Goal: Task Accomplishment & Management: Use online tool/utility

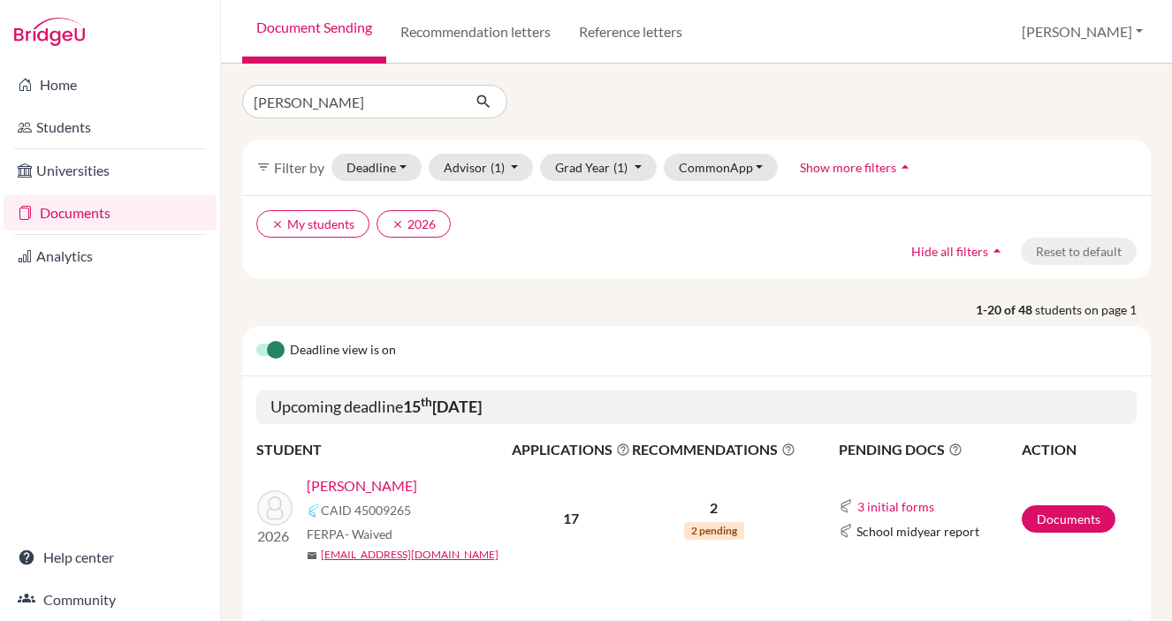
type input "[PERSON_NAME]"
click button "submit" at bounding box center [483, 102] width 47 height 34
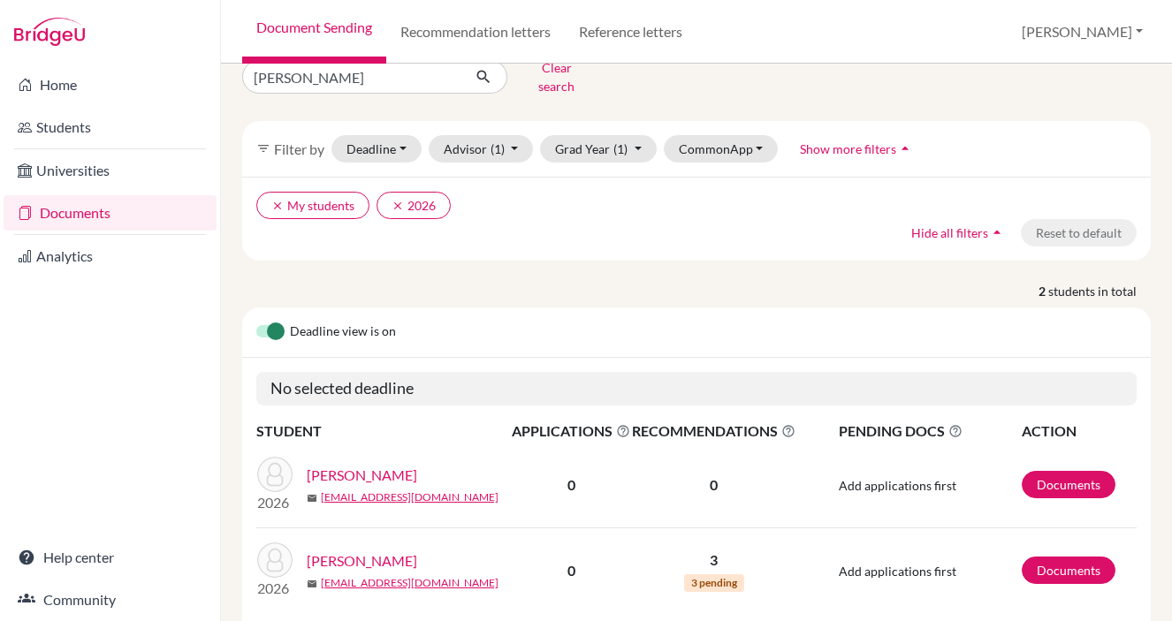
scroll to position [80, 0]
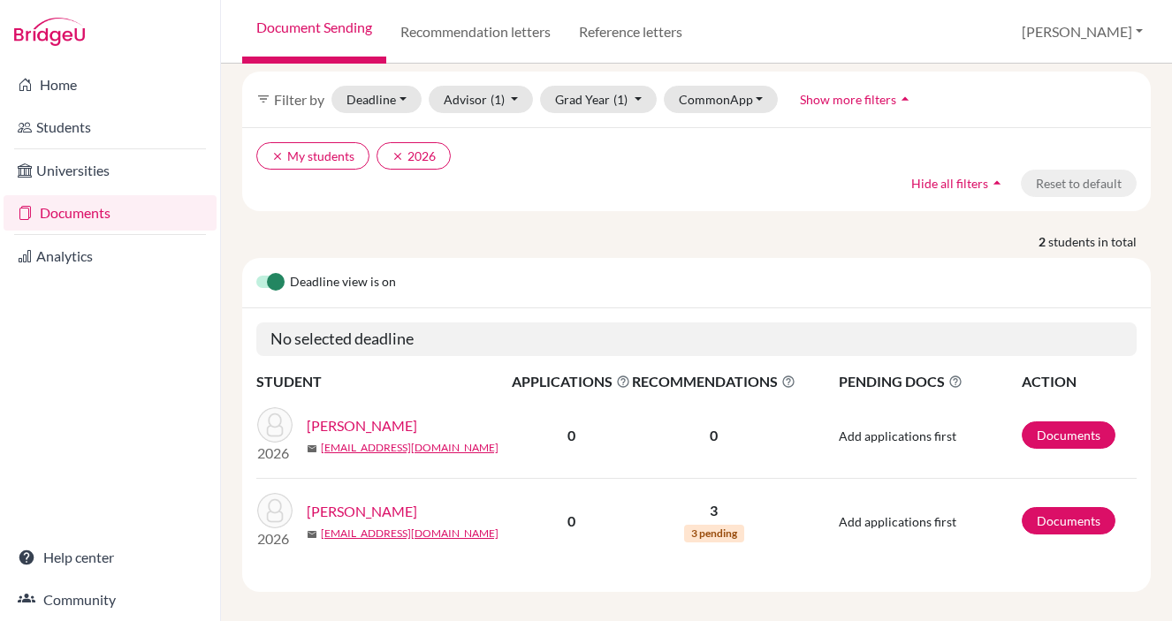
click at [318, 34] on link "Document Sending" at bounding box center [314, 32] width 144 height 64
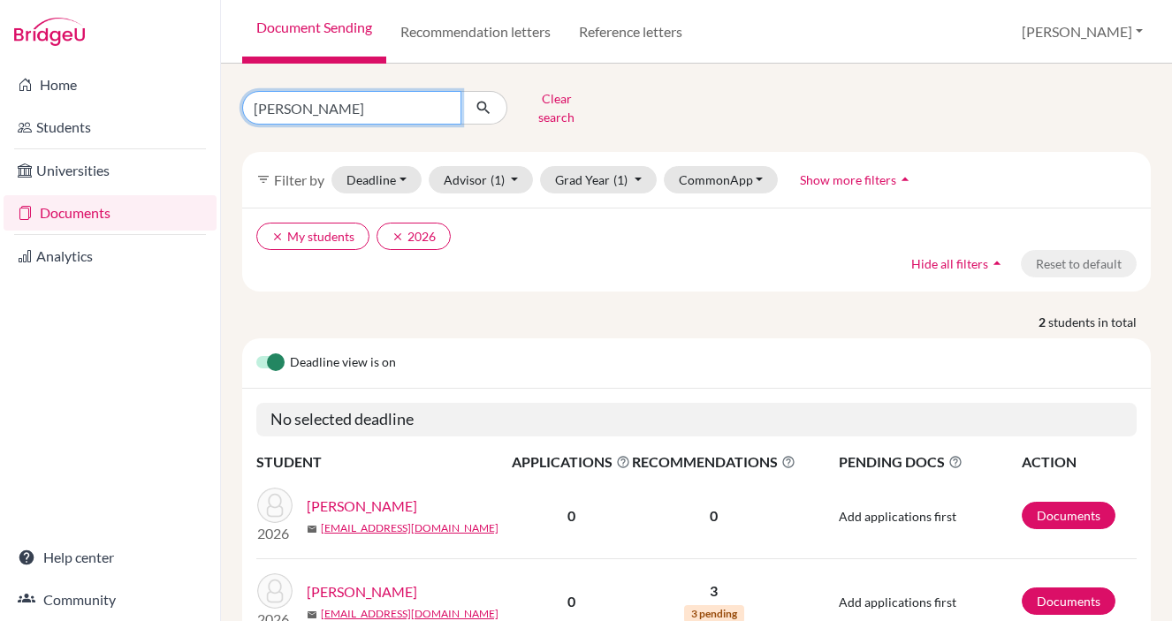
click at [291, 101] on input "[PERSON_NAME]" at bounding box center [351, 108] width 219 height 34
type input "MEERA"
click button "submit" at bounding box center [483, 108] width 47 height 34
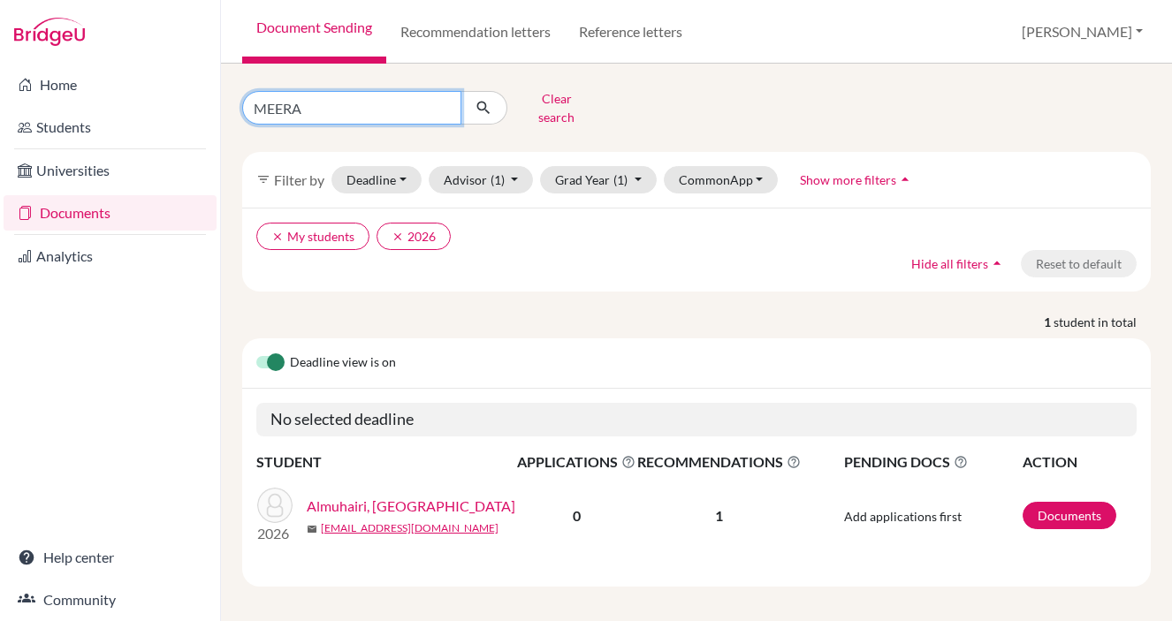
click at [283, 110] on input "MEERA" at bounding box center [351, 108] width 219 height 34
type input "[DEMOGRAPHIC_DATA]"
click button "submit" at bounding box center [483, 108] width 47 height 34
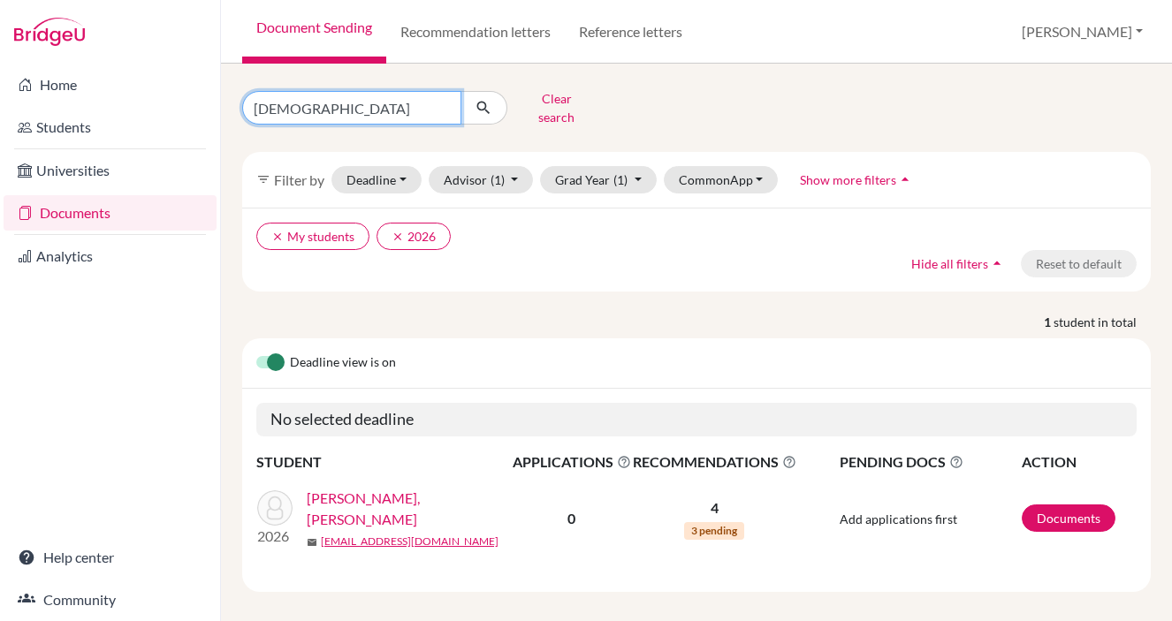
click at [323, 99] on input "[DEMOGRAPHIC_DATA]" at bounding box center [351, 108] width 219 height 34
type input "W"
type input "SALAMA"
click button "submit" at bounding box center [483, 108] width 47 height 34
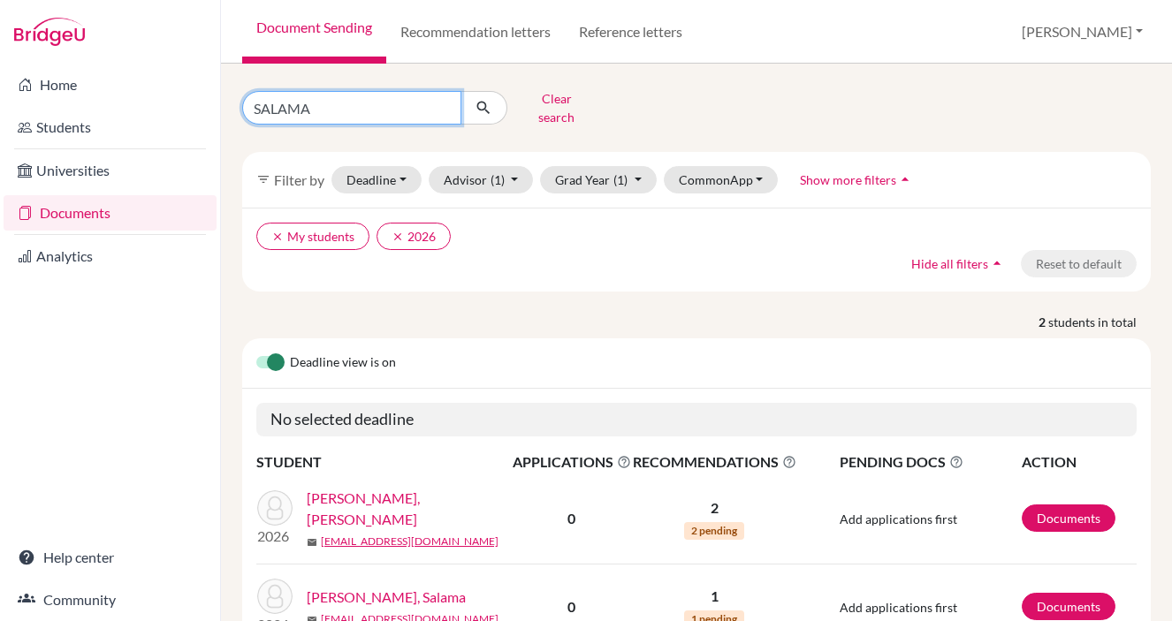
click at [281, 103] on input "SALAMA" at bounding box center [351, 108] width 219 height 34
type input "SHAMMA"
click button "submit" at bounding box center [483, 108] width 47 height 34
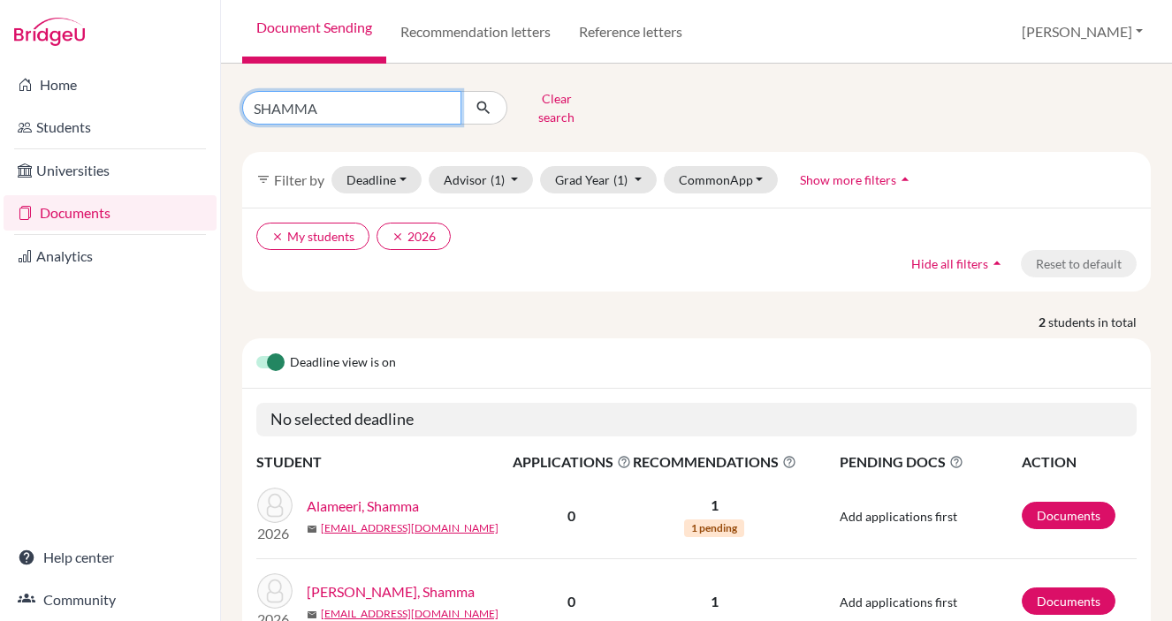
click at [333, 104] on input "SHAMMA" at bounding box center [351, 108] width 219 height 34
type input "SHAMSA"
click button "submit" at bounding box center [483, 108] width 47 height 34
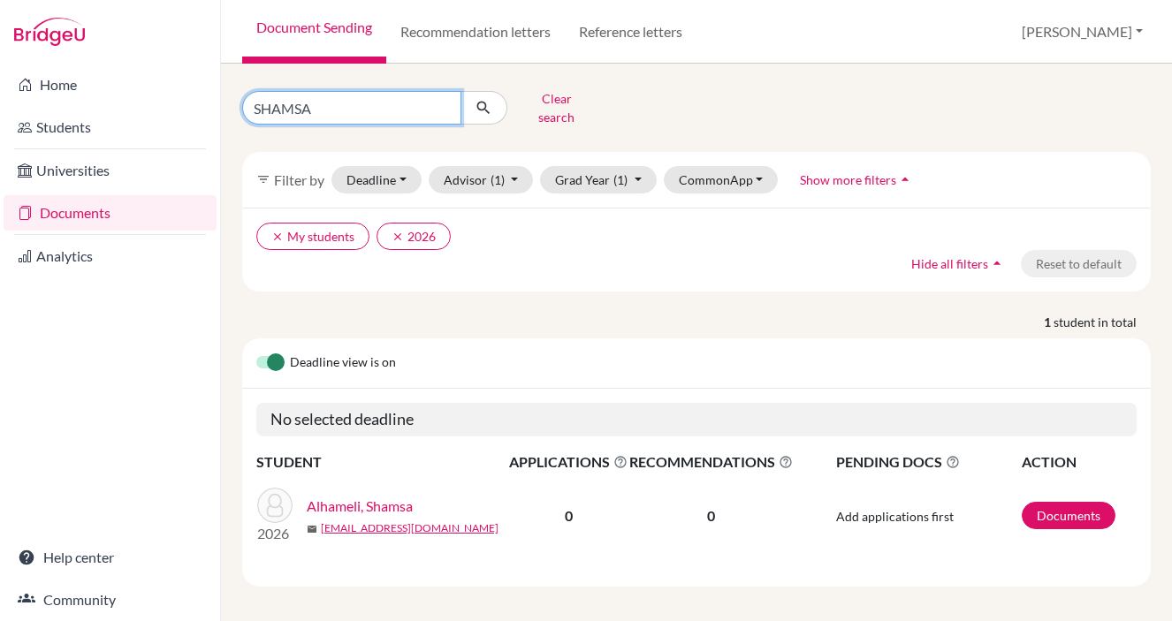
click at [306, 101] on input "SHAMSA" at bounding box center [351, 108] width 219 height 34
type input "THANI"
click button "submit" at bounding box center [483, 108] width 47 height 34
click at [281, 100] on input "THANI" at bounding box center [351, 108] width 219 height 34
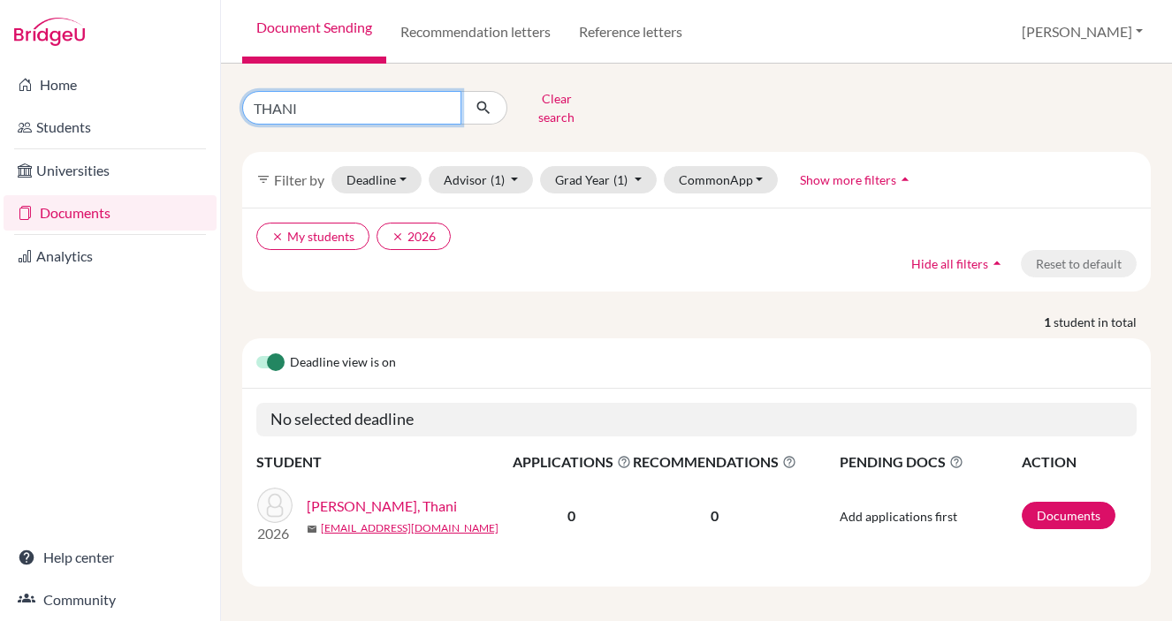
click at [281, 100] on input "THANI" at bounding box center [351, 108] width 219 height 34
type input "[PERSON_NAME]"
click button "submit" at bounding box center [483, 108] width 47 height 34
click at [276, 104] on input "[PERSON_NAME]" at bounding box center [351, 108] width 219 height 34
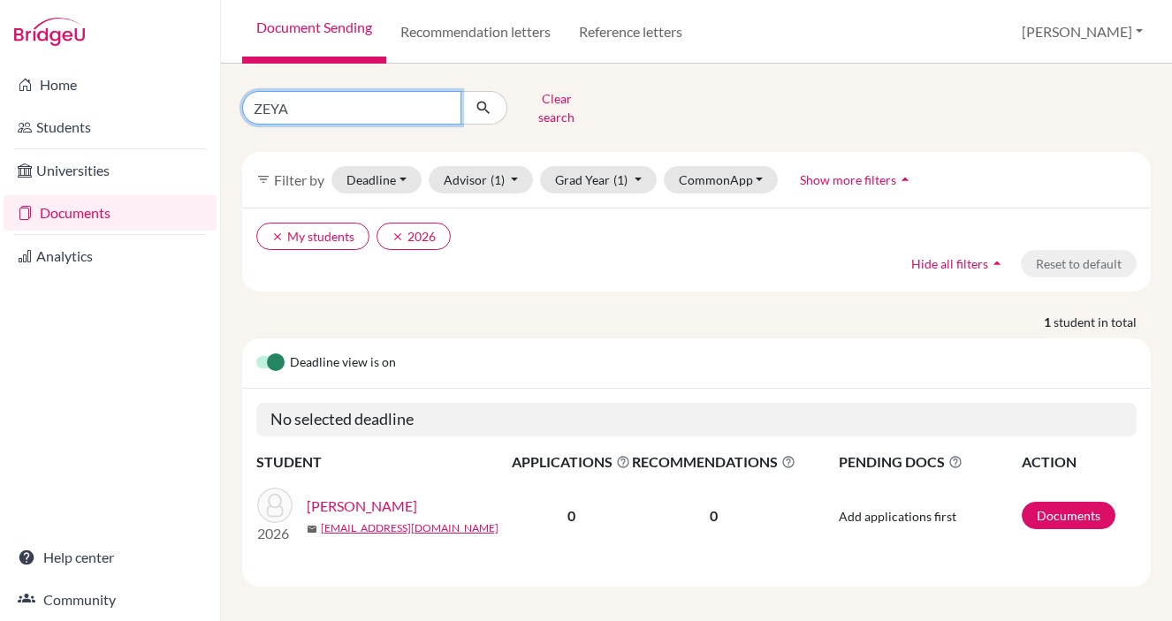
type input "ZEYAD"
click button "submit" at bounding box center [483, 108] width 47 height 34
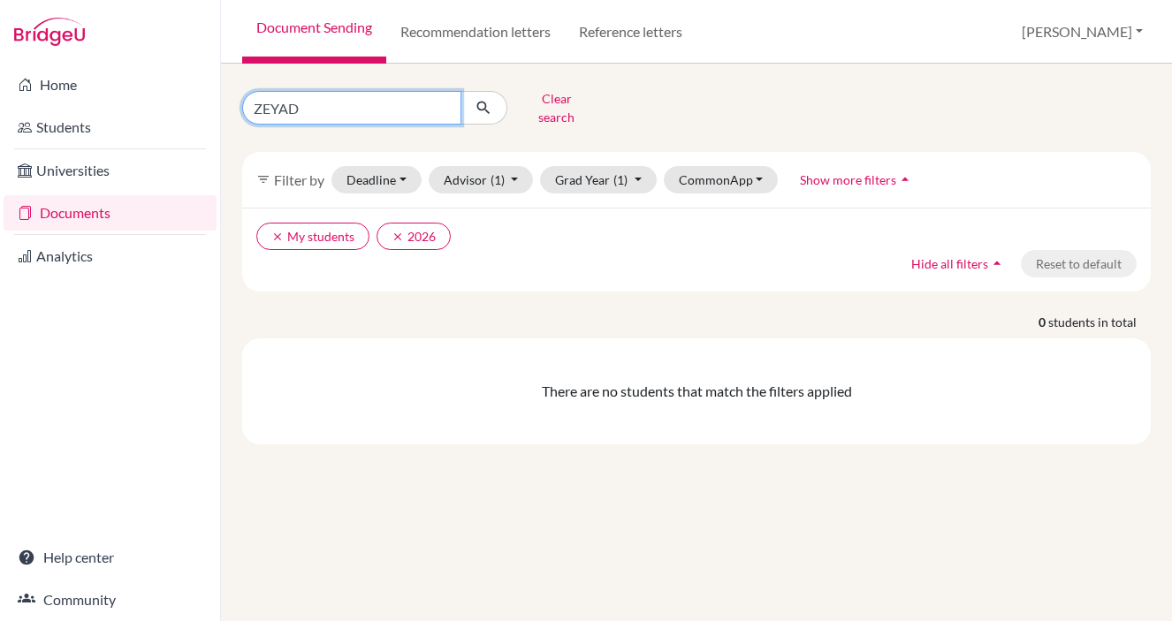
click at [276, 100] on input "ZEYAD" at bounding box center [351, 108] width 219 height 34
type input "ZYAD"
click button "submit" at bounding box center [483, 108] width 47 height 34
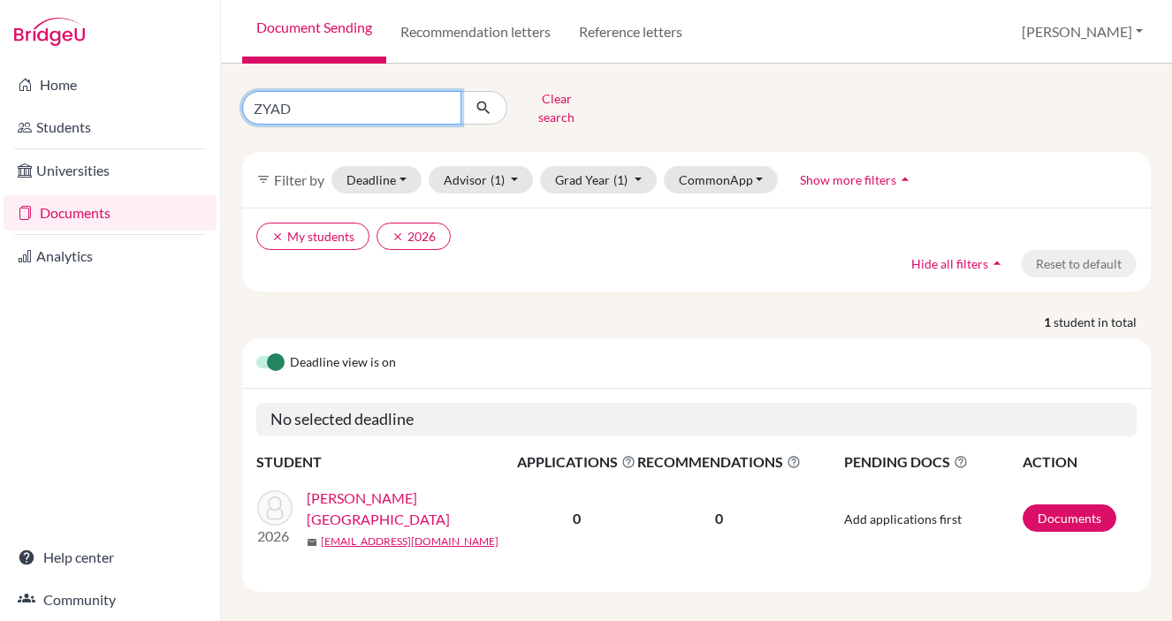
click at [276, 101] on input "ZYAD" at bounding box center [351, 108] width 219 height 34
type input "SEMIASI"
click button "submit" at bounding box center [483, 108] width 47 height 34
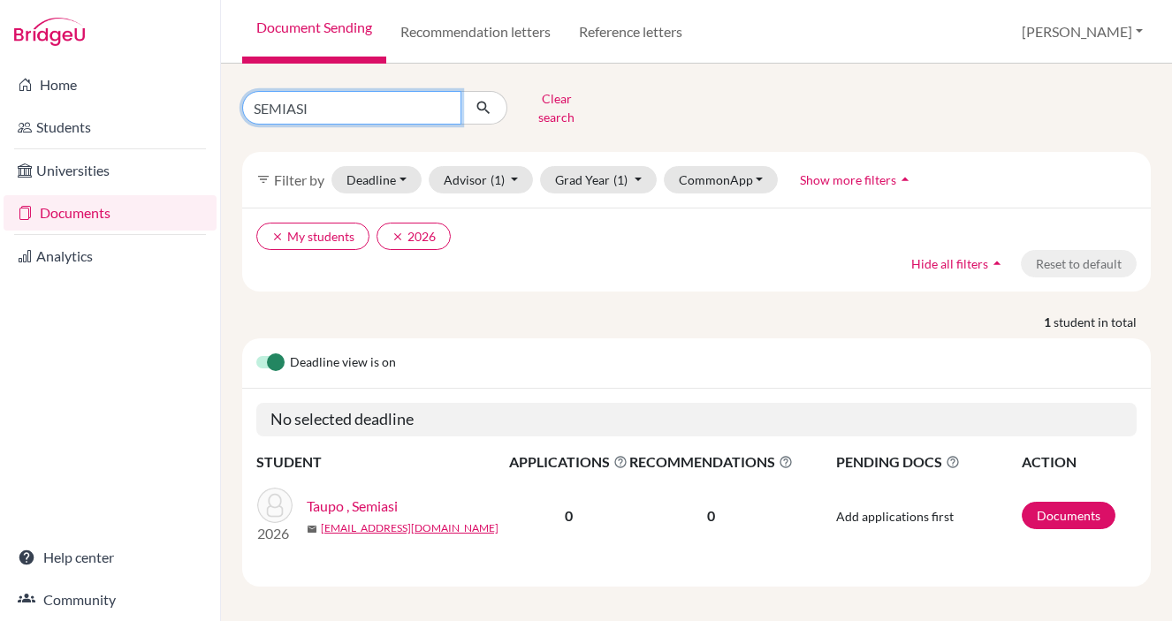
click at [275, 95] on input "SEMIASI" at bounding box center [351, 108] width 219 height 34
type input "[PERSON_NAME]"
click button "submit" at bounding box center [483, 108] width 47 height 34
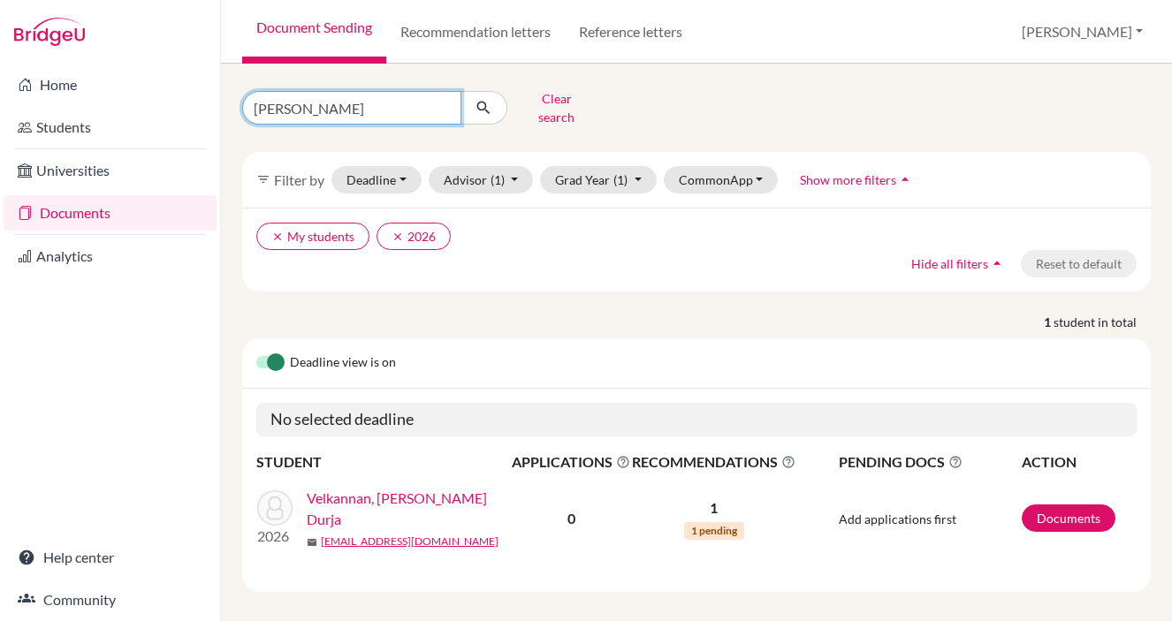
click at [294, 106] on input "[PERSON_NAME]" at bounding box center [351, 108] width 219 height 34
type input "sanad"
click button "submit" at bounding box center [483, 108] width 47 height 34
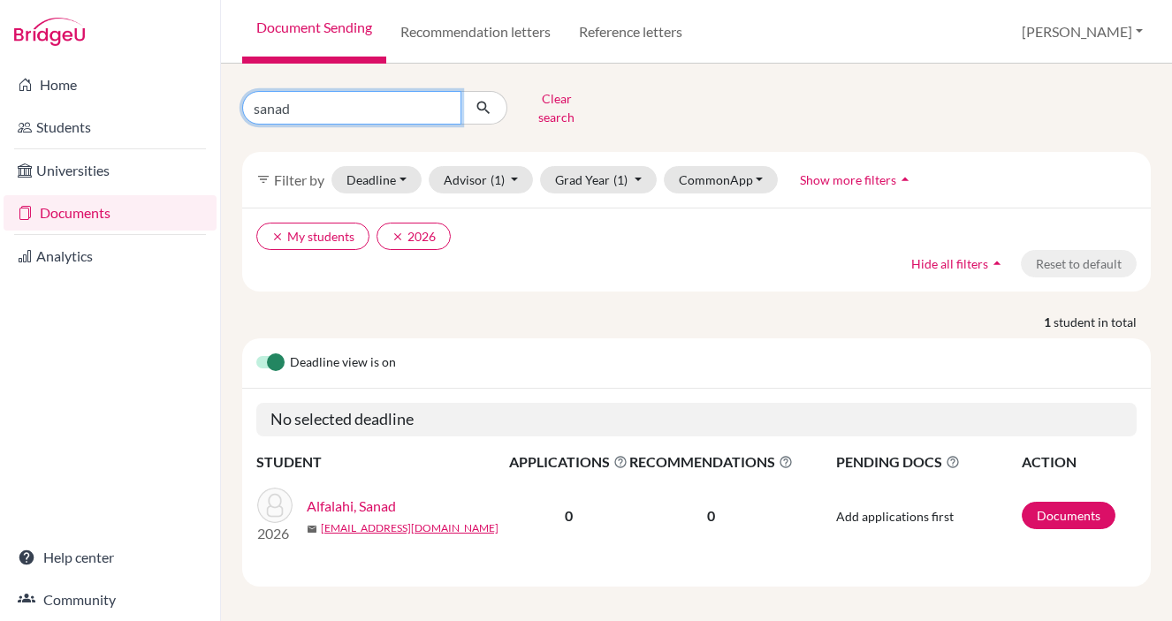
click at [275, 106] on input "sanad" at bounding box center [351, 108] width 219 height 34
type input "sacha"
click button "submit" at bounding box center [483, 108] width 47 height 34
click at [273, 104] on input "sacha" at bounding box center [351, 108] width 219 height 34
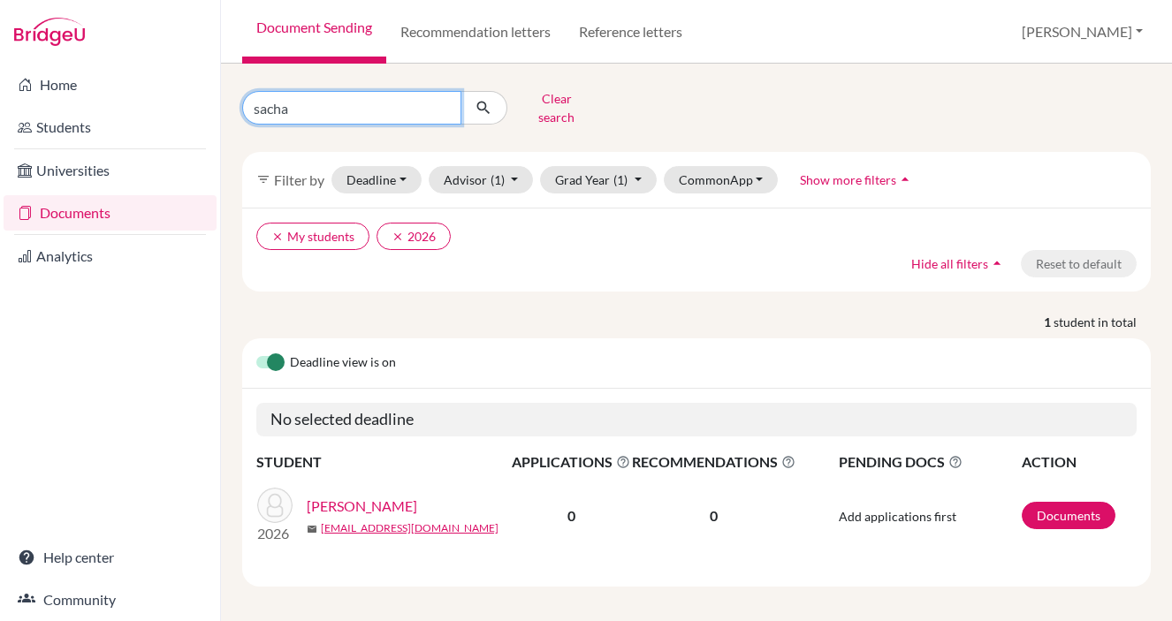
click at [273, 104] on input "sacha" at bounding box center [351, 108] width 219 height 34
type input "rashed"
click button "submit" at bounding box center [483, 108] width 47 height 34
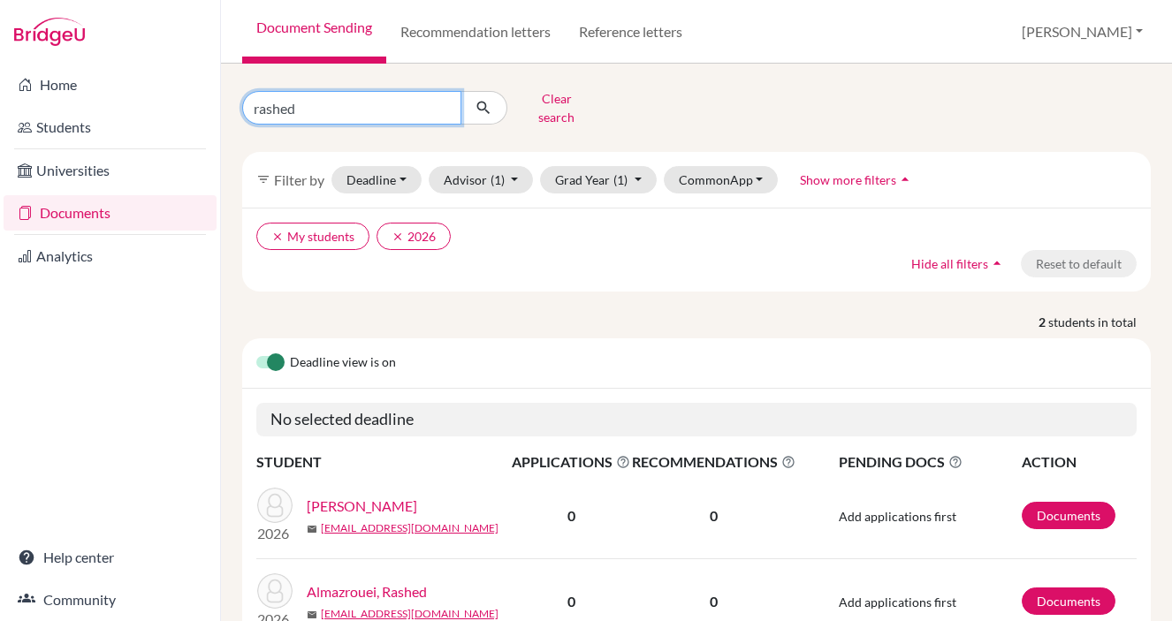
click at [277, 103] on input "rashed" at bounding box center [351, 108] width 219 height 34
type input "rayan"
click button "submit" at bounding box center [483, 108] width 47 height 34
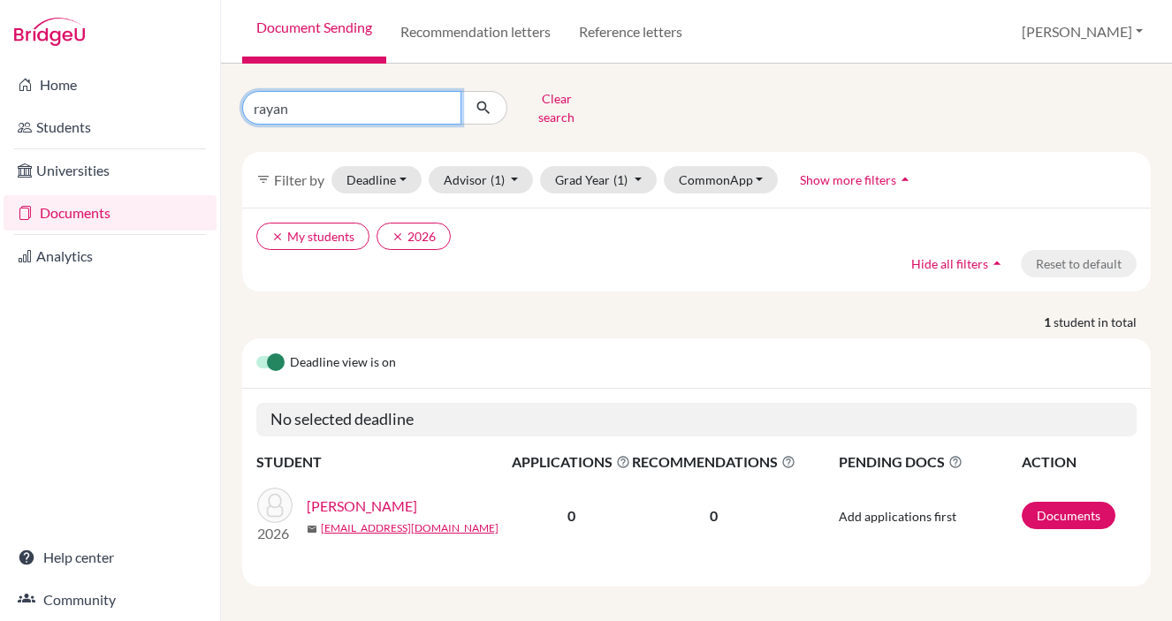
click at [274, 110] on input "rayan" at bounding box center [351, 108] width 219 height 34
type input "r"
type input "[PERSON_NAME]"
click button "submit" at bounding box center [483, 108] width 47 height 34
click at [293, 99] on input "[PERSON_NAME]" at bounding box center [351, 108] width 219 height 34
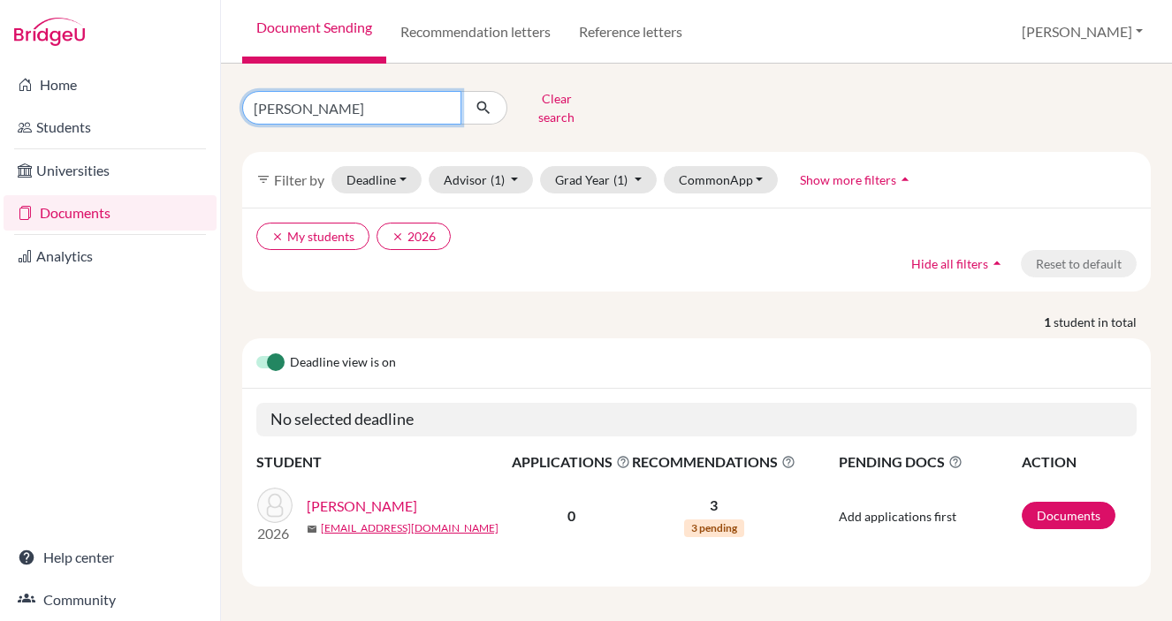
click at [293, 99] on input "[PERSON_NAME]" at bounding box center [351, 108] width 219 height 34
type input "naya"
click button "submit" at bounding box center [483, 108] width 47 height 34
click at [261, 103] on input "naya" at bounding box center [351, 108] width 219 height 34
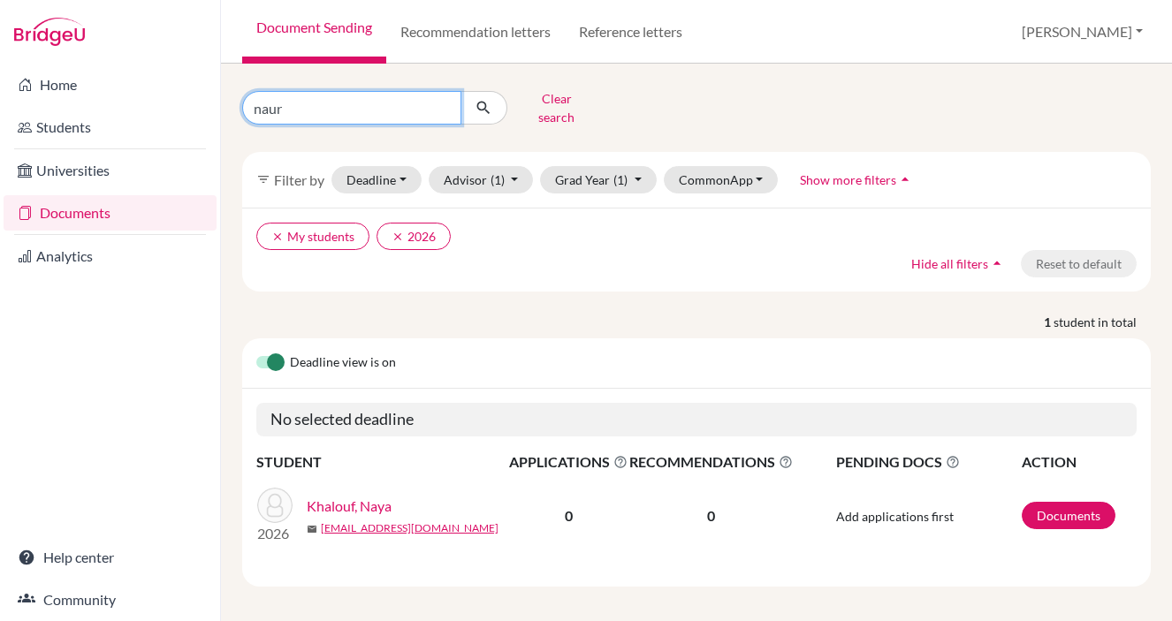
type input "naura"
click button "submit" at bounding box center [483, 108] width 47 height 34
click at [279, 107] on input "naura" at bounding box center [351, 108] width 219 height 34
type input "qasim"
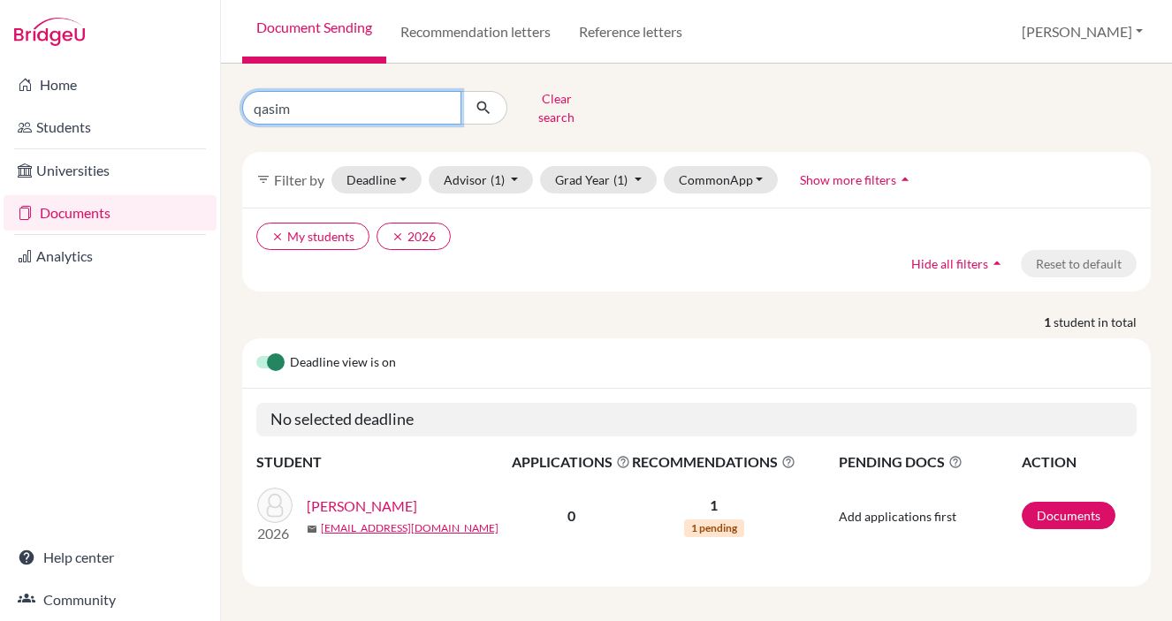
click button "submit" at bounding box center [483, 108] width 47 height 34
click at [279, 100] on input "qasim" at bounding box center [351, 108] width 219 height 34
type input "[PERSON_NAME]"
click button "submit" at bounding box center [483, 108] width 47 height 34
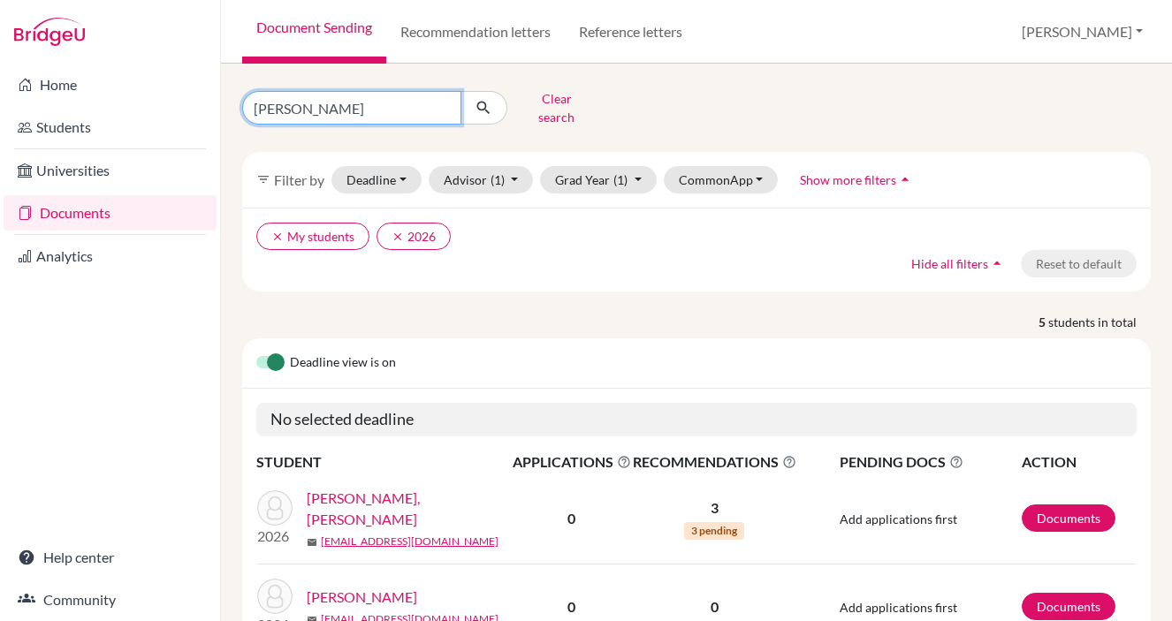
click at [302, 103] on input "[PERSON_NAME]" at bounding box center [351, 108] width 219 height 34
type input "mohammedeyaed"
click button "submit" at bounding box center [483, 108] width 47 height 34
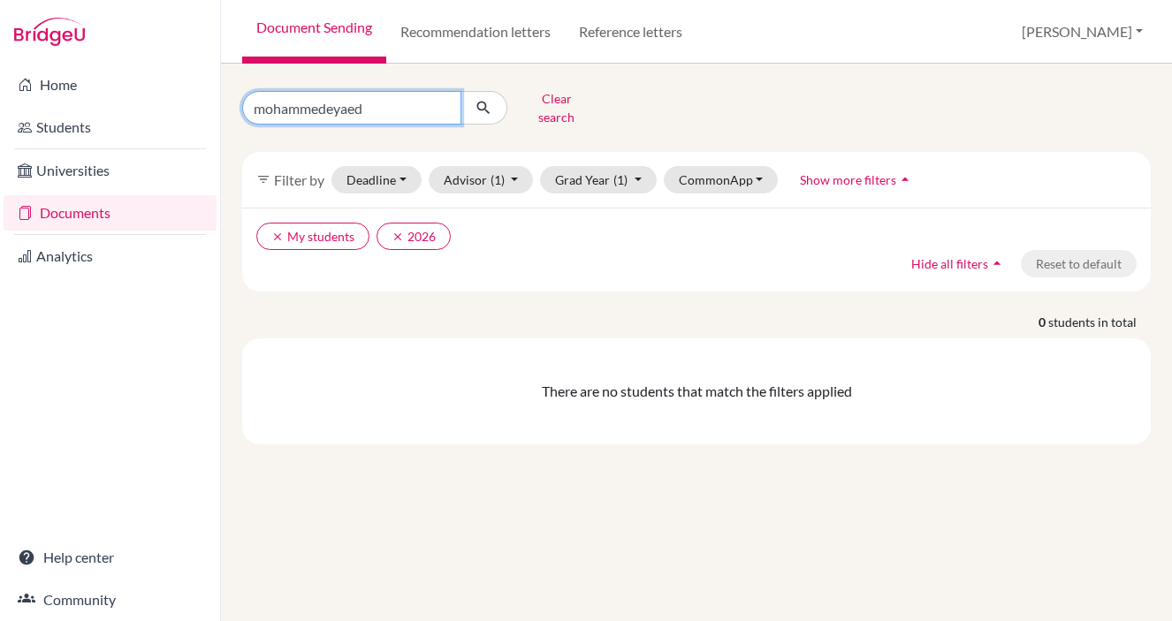
click at [293, 104] on input "mohammedeyaed" at bounding box center [351, 108] width 219 height 34
type input "medeya"
click button "submit" at bounding box center [483, 108] width 47 height 34
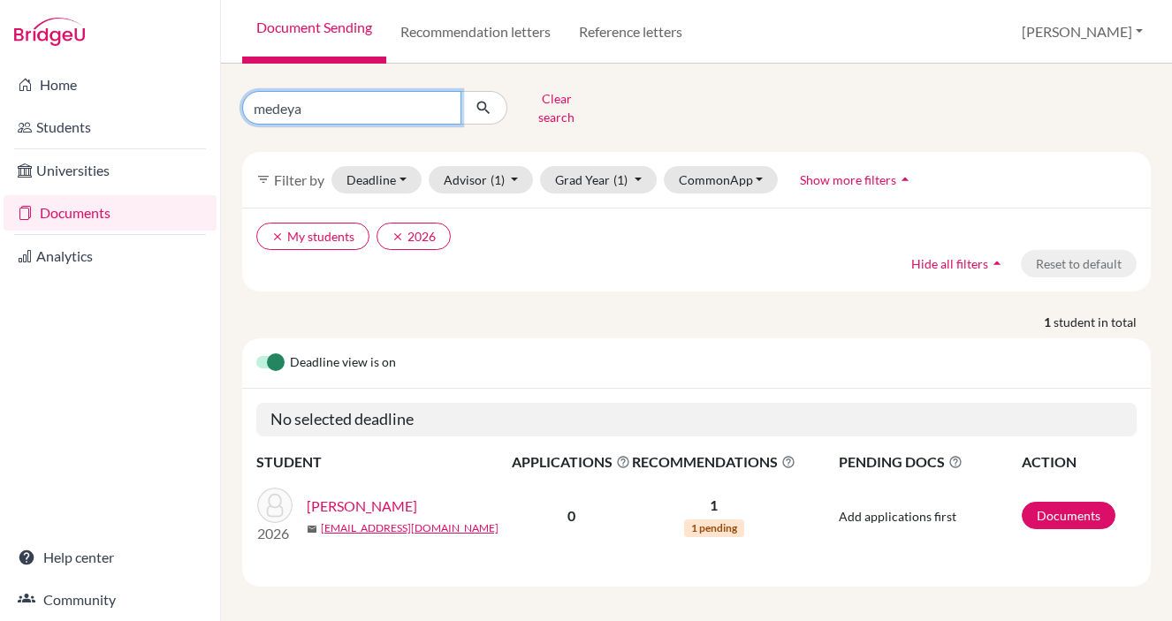
click at [274, 105] on input "medeya" at bounding box center [351, 108] width 219 height 34
type input "maryam"
click button "submit" at bounding box center [483, 108] width 47 height 34
click at [283, 105] on input "maryam" at bounding box center [351, 108] width 219 height 34
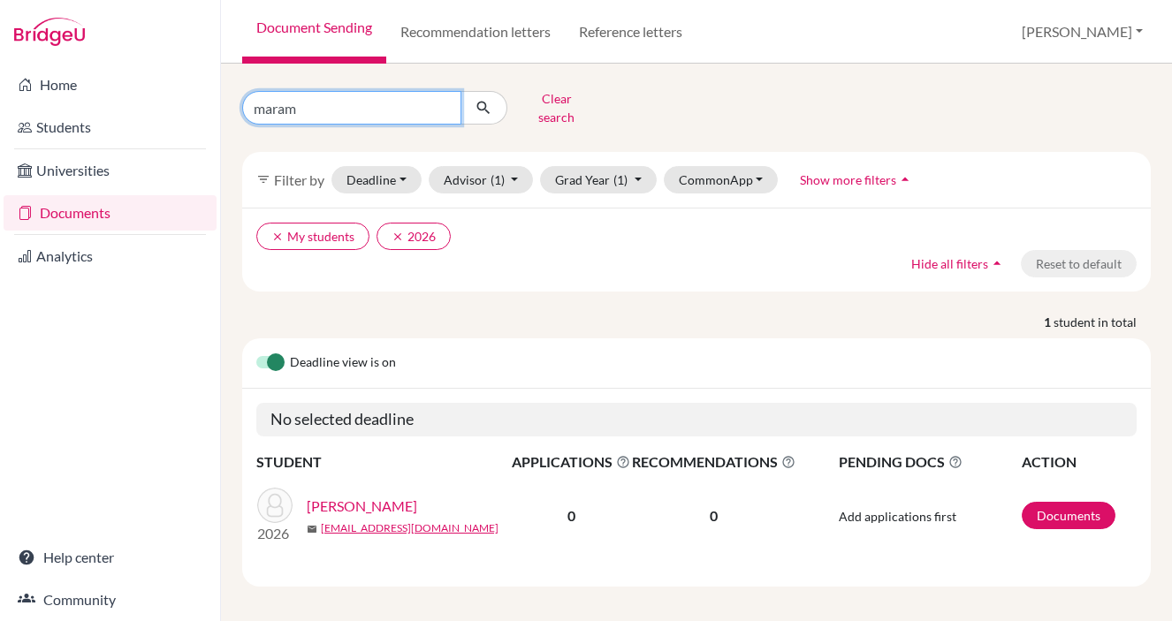
type input "[PERSON_NAME]"
click button "submit" at bounding box center [483, 108] width 47 height 34
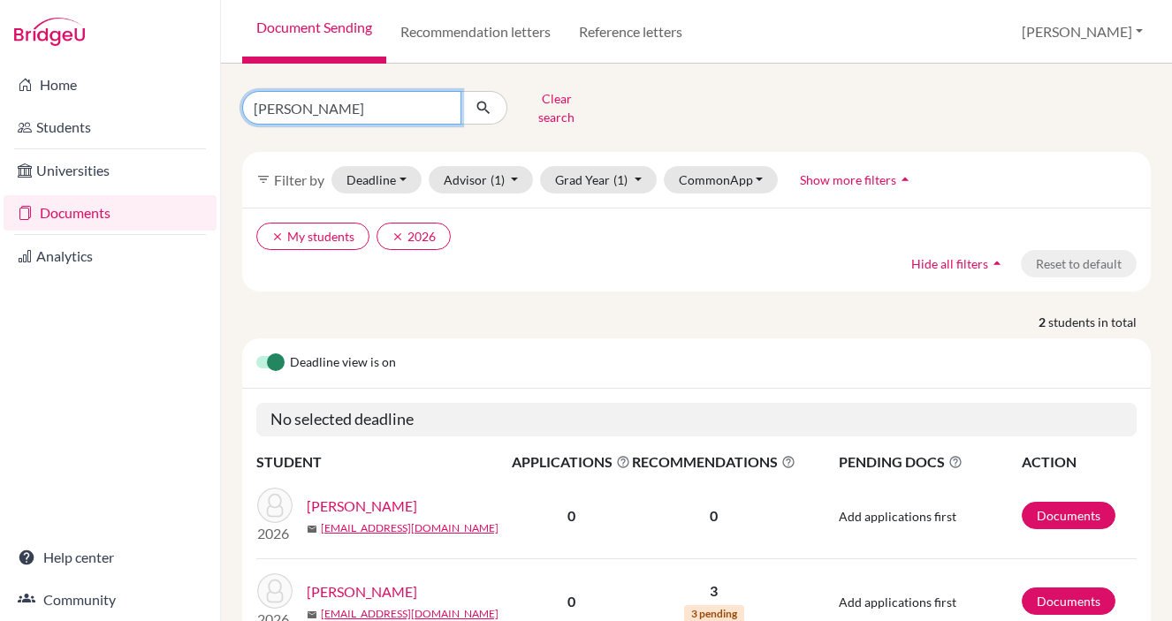
click at [279, 103] on input "[PERSON_NAME]" at bounding box center [351, 108] width 219 height 34
type input "[PERSON_NAME]"
click button "submit" at bounding box center [483, 108] width 47 height 34
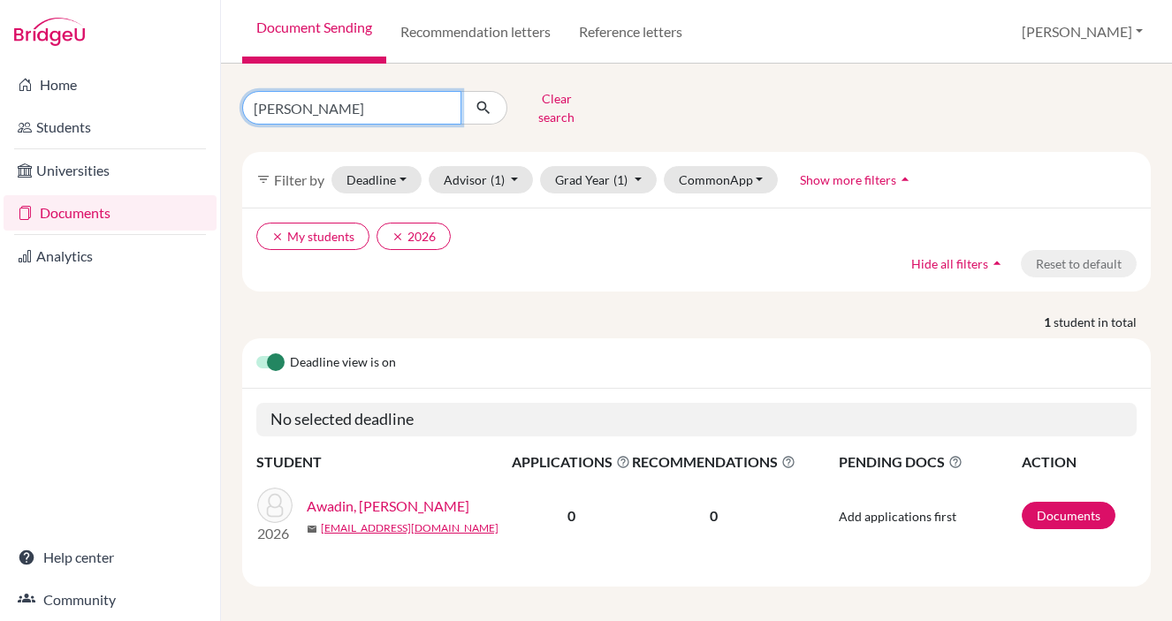
click at [273, 108] on input "[PERSON_NAME]" at bounding box center [351, 108] width 219 height 34
type input "maksym"
click button "submit" at bounding box center [483, 108] width 47 height 34
